Goal: Ask a question

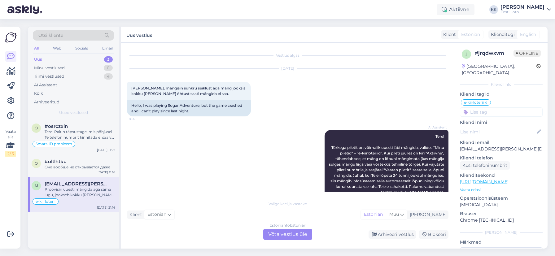
scroll to position [1300, 0]
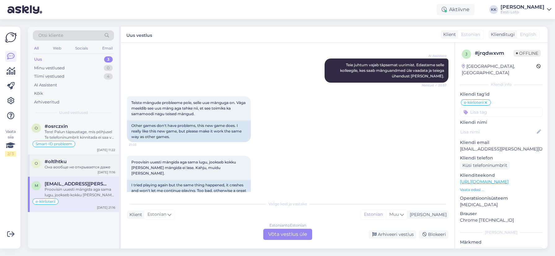
click at [83, 166] on div "Она вообще не открывается даже" at bounding box center [80, 167] width 71 height 6
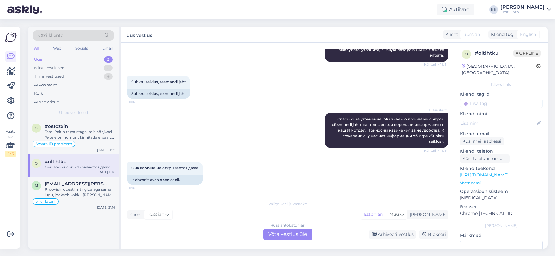
scroll to position [92, 0]
click at [64, 132] on div "Tere! Palun täpsustage, mis põhjusel Te telefoninumbrit kinnitada ei saa või mi…" at bounding box center [80, 134] width 71 height 11
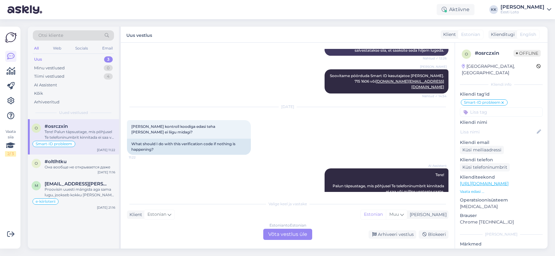
scroll to position [244, 0]
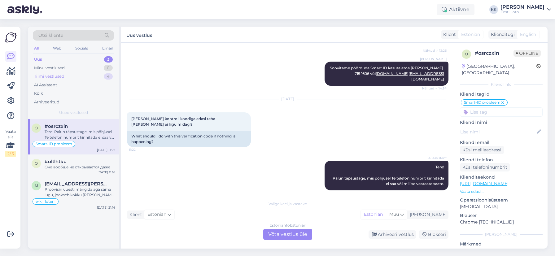
click at [78, 74] on div "Tiimi vestlused 4" at bounding box center [73, 76] width 81 height 9
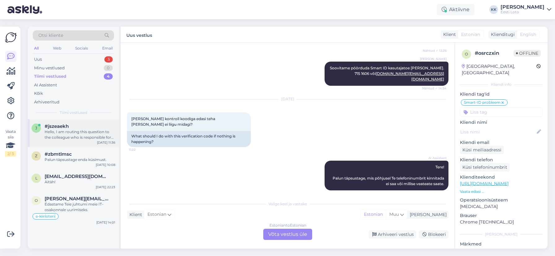
click at [89, 137] on div "Hello, I am routing this question to the colleague who is responsible for this …" at bounding box center [80, 134] width 71 height 11
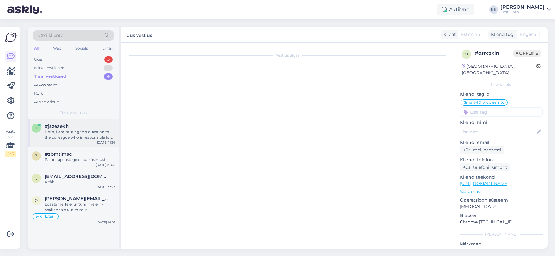
scroll to position [0, 0]
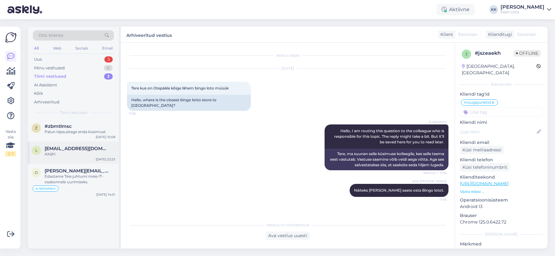
click at [70, 154] on div "Aitäh!" at bounding box center [80, 154] width 71 height 6
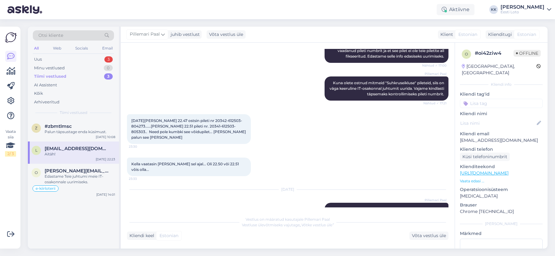
scroll to position [1008, 0]
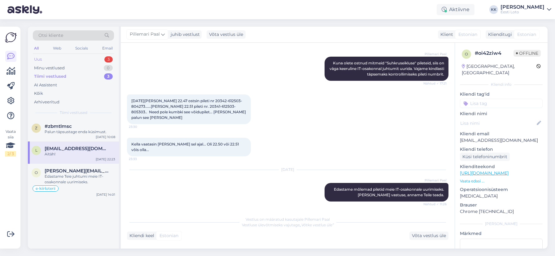
click at [43, 58] on div "Uus 3" at bounding box center [73, 59] width 81 height 9
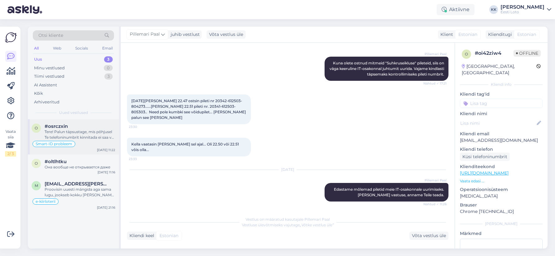
click at [99, 139] on div "Tere! Palun täpsustage, mis põhjusel Te telefoninumbrit kinnitada ei saa või mi…" at bounding box center [80, 134] width 71 height 11
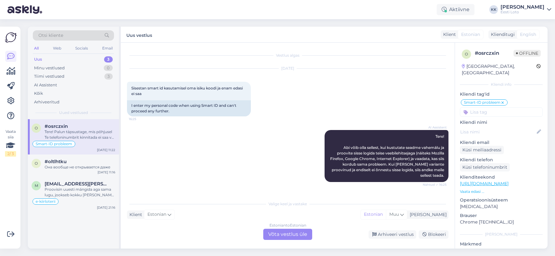
scroll to position [244, 0]
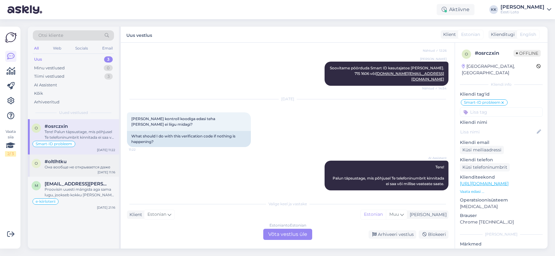
click at [71, 164] on div "Она вообще не открывается даже" at bounding box center [80, 167] width 71 height 6
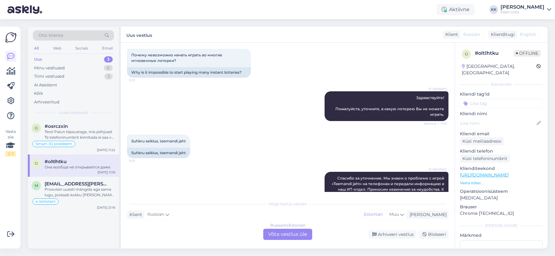
scroll to position [0, 0]
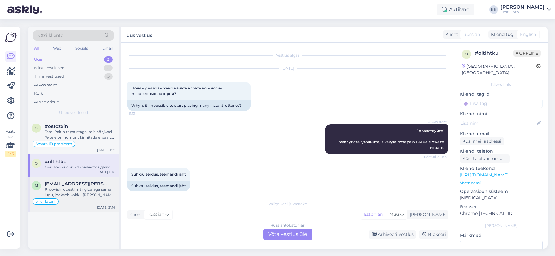
click at [78, 195] on div "Proovisin uuesti mängida aga sama lugu, jookseb kokku [PERSON_NAME] mängida ei …" at bounding box center [80, 192] width 71 height 11
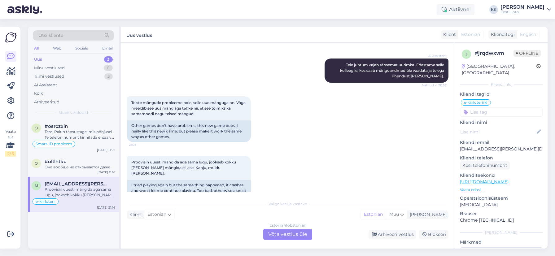
scroll to position [1298, 0]
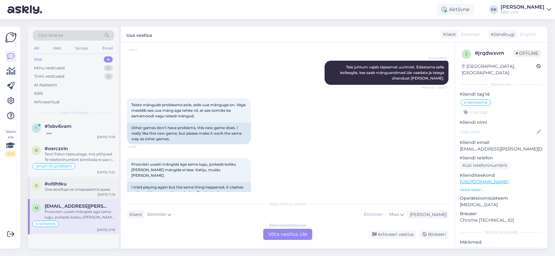
click at [68, 193] on div "o #oltlhtku Она вообще не открывается даже [DATE] 11:16" at bounding box center [73, 188] width 91 height 22
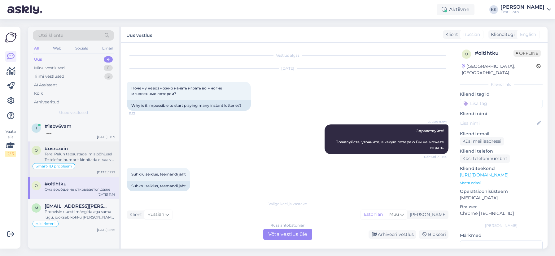
scroll to position [93, 0]
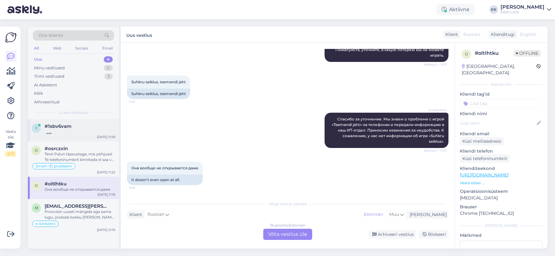
click at [72, 136] on div "1 #1sbv6vam [DATE] 11:59" at bounding box center [73, 130] width 91 height 22
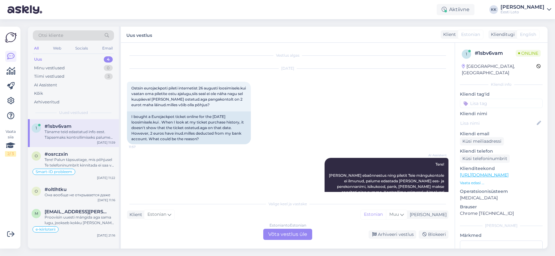
scroll to position [159, 0]
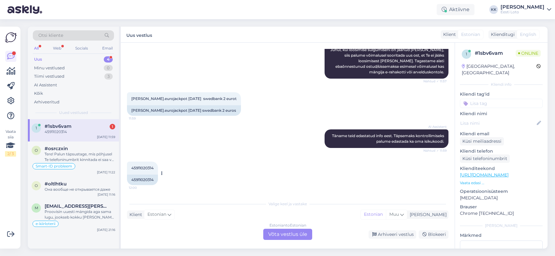
click at [145, 167] on span "45911020314" at bounding box center [142, 168] width 22 height 5
click at [145, 168] on span "45911020314" at bounding box center [142, 168] width 22 height 5
copy span "45911020314"
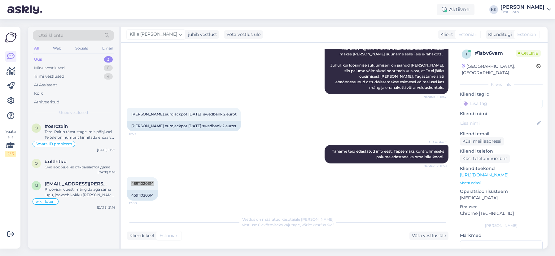
scroll to position [144, 0]
click at [241, 67] on div "AI Assistent Tere! [PERSON_NAME] ebaõnnestus ning piletit Teie mängukontole ei …" at bounding box center [287, 53] width 321 height 93
click at [81, 197] on div "Proovisin uuesti mängida aga sama lugu, jookseb kokku [PERSON_NAME] mängida ei …" at bounding box center [80, 192] width 71 height 11
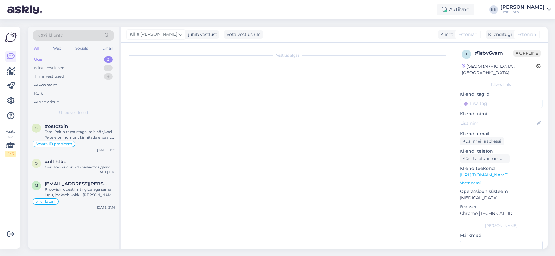
scroll to position [1300, 0]
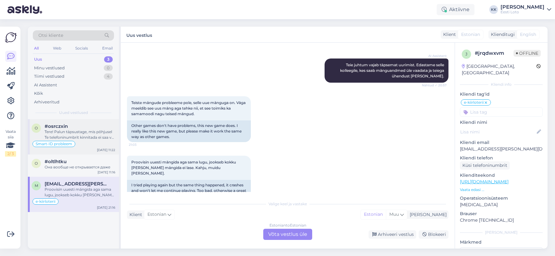
click at [81, 133] on div "Tere! Palun täpsustage, mis põhjusel Te telefoninumbrit kinnitada ei saa või mi…" at bounding box center [80, 134] width 71 height 11
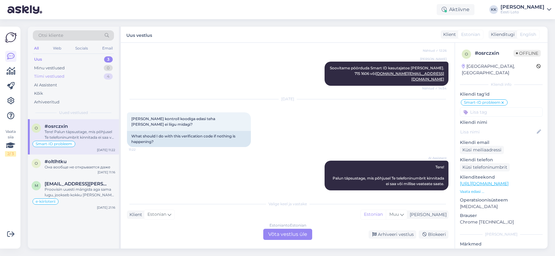
click at [66, 74] on div "Tiimi vestlused 4" at bounding box center [73, 76] width 81 height 9
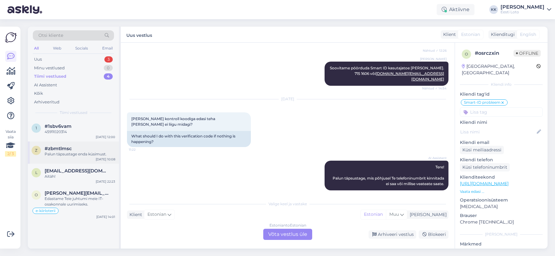
click at [76, 156] on div "Palun täpsustage enda küsimust." at bounding box center [80, 154] width 71 height 6
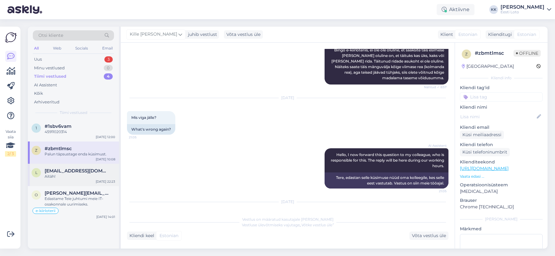
click at [66, 175] on div "Aitäh!" at bounding box center [80, 177] width 71 height 6
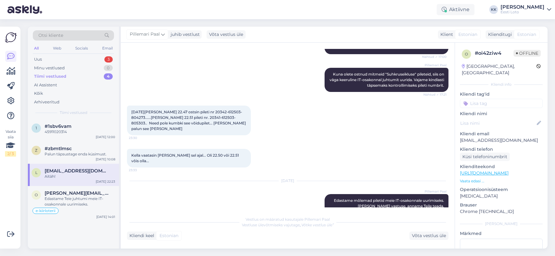
scroll to position [1008, 0]
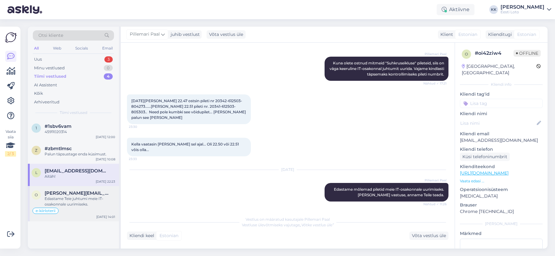
click at [87, 197] on div "Edastame Teie juhtumi meie IT-osakonnale uurimiseks." at bounding box center [80, 201] width 71 height 11
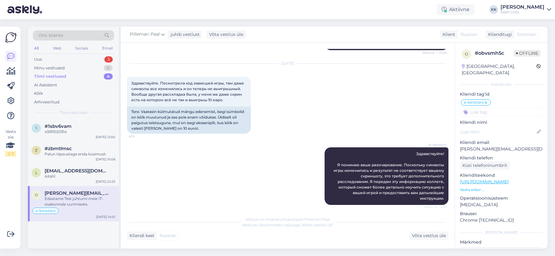
scroll to position [398, 0]
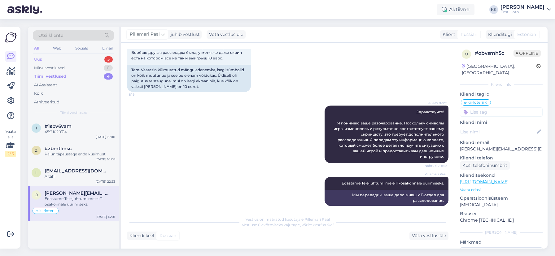
click at [67, 60] on div "Uus 3" at bounding box center [73, 59] width 81 height 9
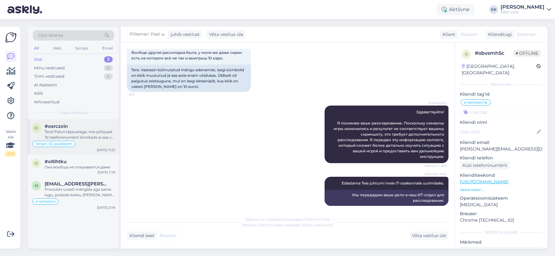
click at [92, 137] on div "Tere! Palun täpsustage, mis põhjusel Te telefoninumbrit kinnitada ei saa või mi…" at bounding box center [80, 134] width 71 height 11
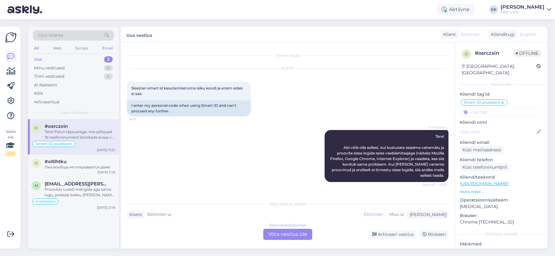
scroll to position [244, 0]
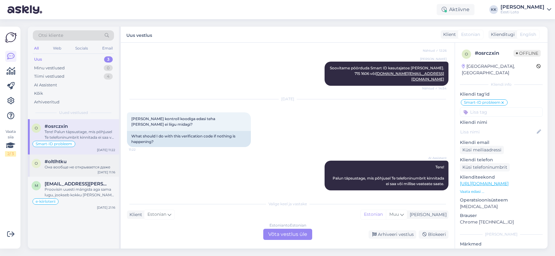
click at [84, 167] on div "Она вообще не открывается даже" at bounding box center [80, 167] width 71 height 6
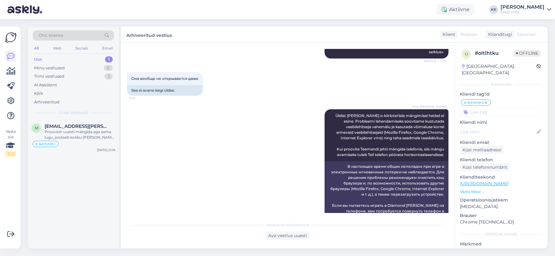
scroll to position [181, 0]
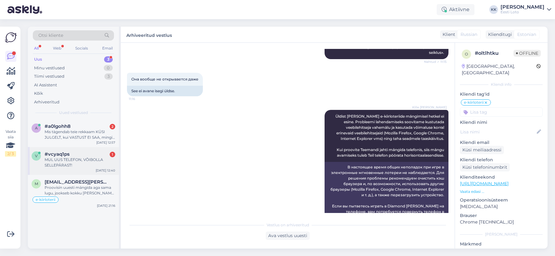
click at [74, 162] on div "MUL UUS TELEFON, VÕIBOLLA SELLEPÄRAST!" at bounding box center [80, 162] width 71 height 11
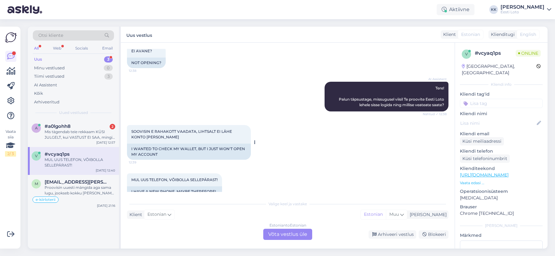
scroll to position [49, 0]
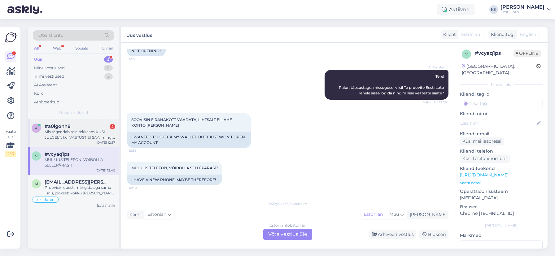
click at [70, 130] on div "Mis tägendab teie rekkaam KÜSI JULGELT, kui VASTUST EI SAA, mingi hämamine?" at bounding box center [80, 134] width 71 height 11
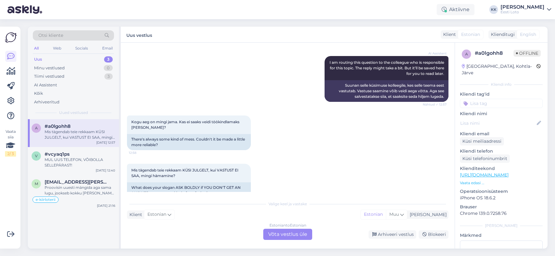
scroll to position [357, 0]
